Goal: Information Seeking & Learning: Learn about a topic

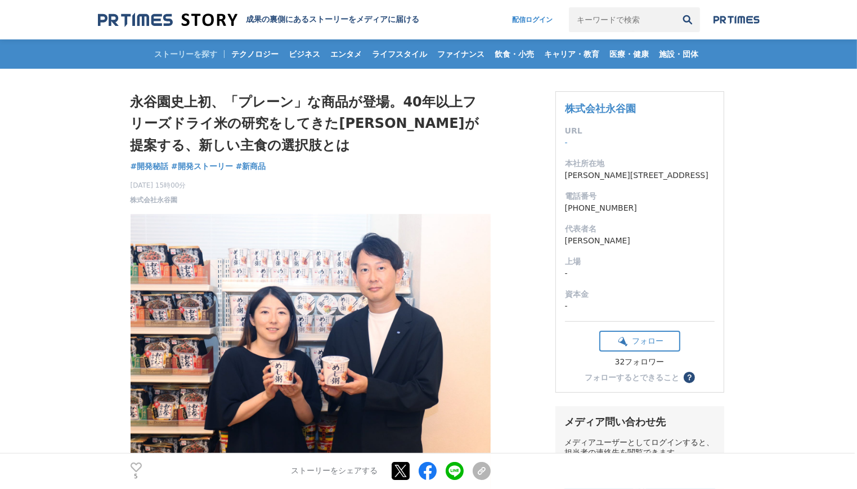
click at [694, 29] on button "検索" at bounding box center [688, 19] width 25 height 25
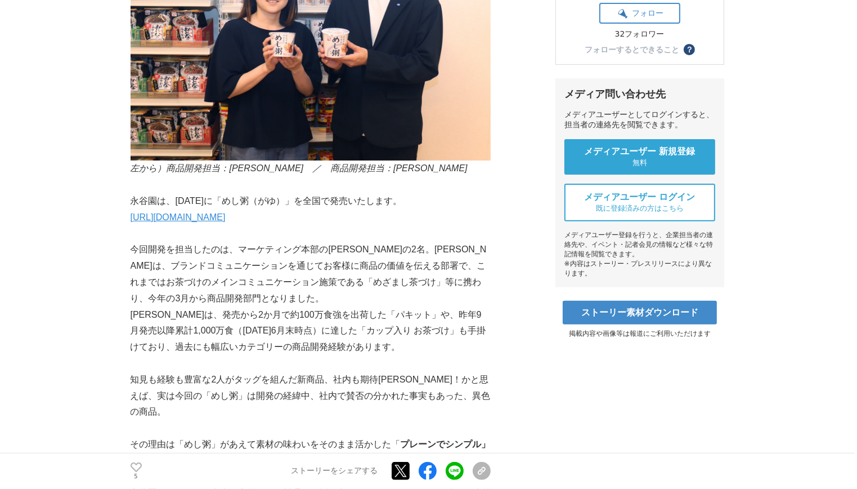
scroll to position [329, 0]
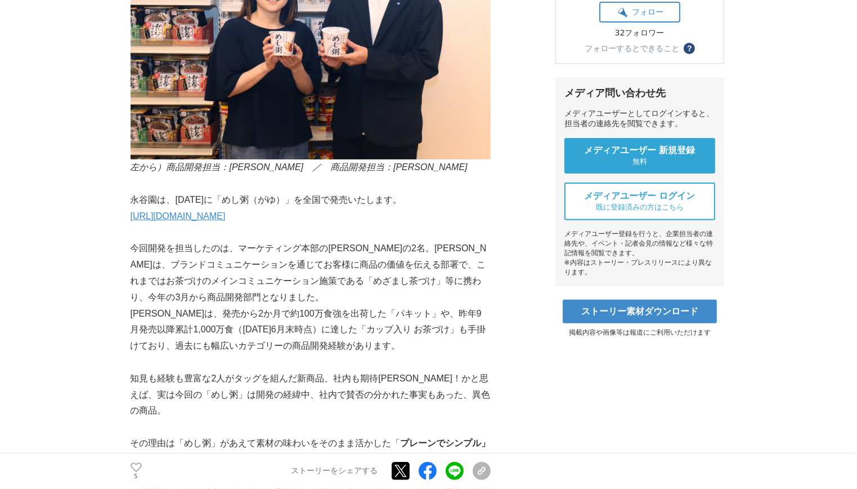
click at [457, 350] on p "[PERSON_NAME]は、発売から2か月で約100万食強を出荷した「パキット」や、昨年9月発売以降累計1,000万食（[DATE]6月末時点）に達した「カ…" at bounding box center [311, 330] width 360 height 48
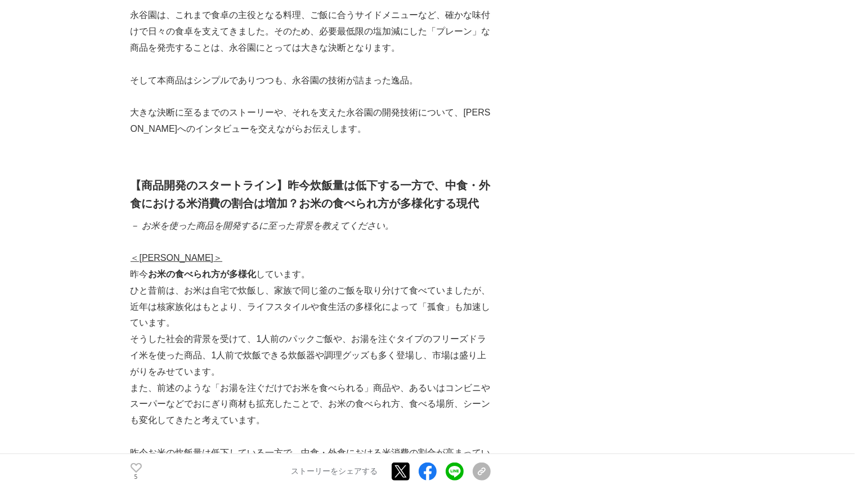
scroll to position [806, 0]
click at [154, 337] on p "そうした社会的背景を受けて、1人前のパックご飯や、お湯を注ぐタイプのフリーズドライ米を使った商品、1人前で炊飯できる炊飯器や調理グッズも多く登場し、市場は盛り…" at bounding box center [311, 354] width 360 height 48
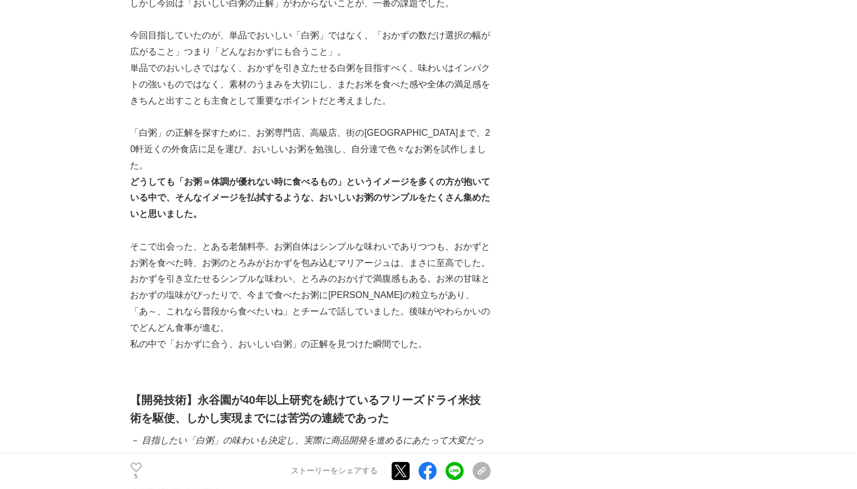
scroll to position [4166, 0]
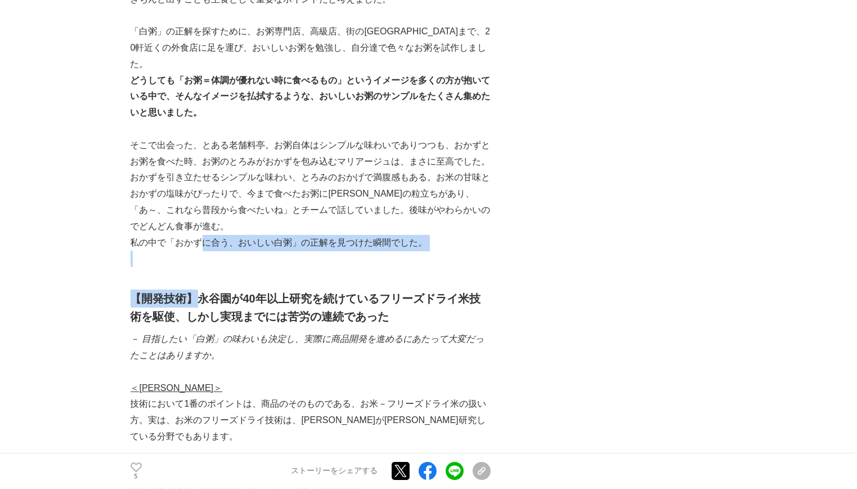
drag, startPoint x: 195, startPoint y: 306, endPoint x: 205, endPoint y: 239, distance: 67.7
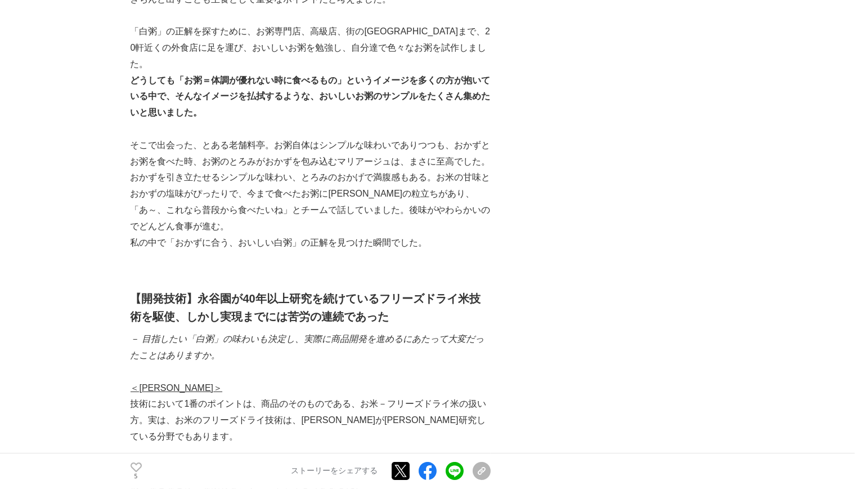
click at [184, 315] on strong "【開発技術】永谷園が40年以上研究を続けているフリーズドライ米技術を駆使、しかし実現までには苦労の連続であった" at bounding box center [306, 307] width 350 height 30
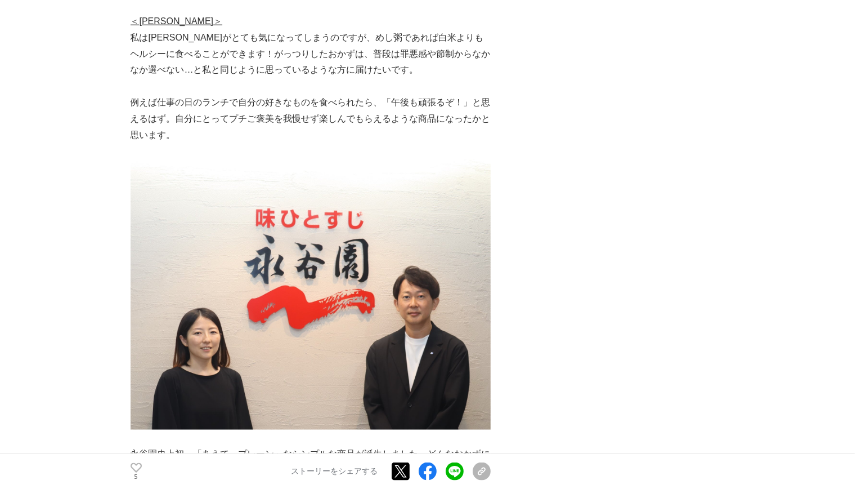
scroll to position [5935, 0]
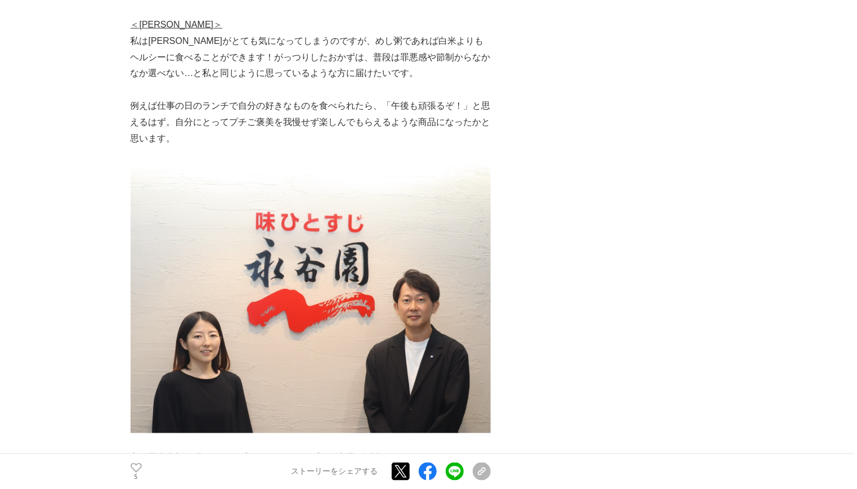
scroll to position [5934, 0]
